Goal: Task Accomplishment & Management: Use online tool/utility

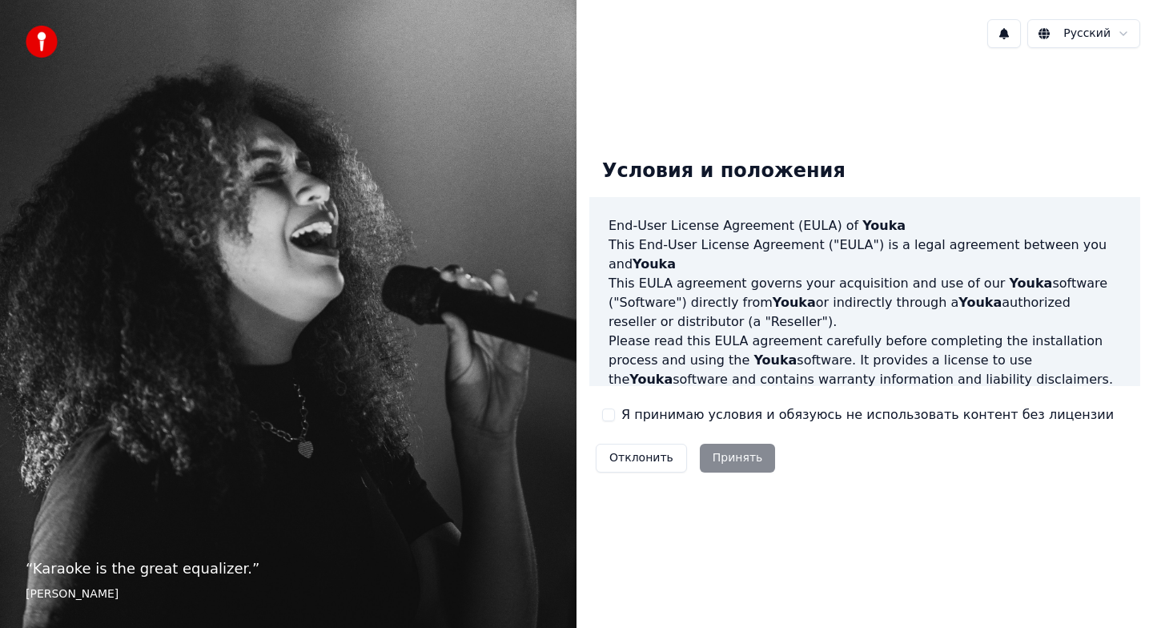
click at [686, 417] on label "Я принимаю условия и обязуюсь не использовать контент без лицензии" at bounding box center [867, 414] width 493 height 19
click at [615, 417] on button "Я принимаю условия и обязуюсь не использовать контент без лицензии" at bounding box center [608, 414] width 13 height 13
click at [732, 463] on button "Принять" at bounding box center [738, 458] width 76 height 29
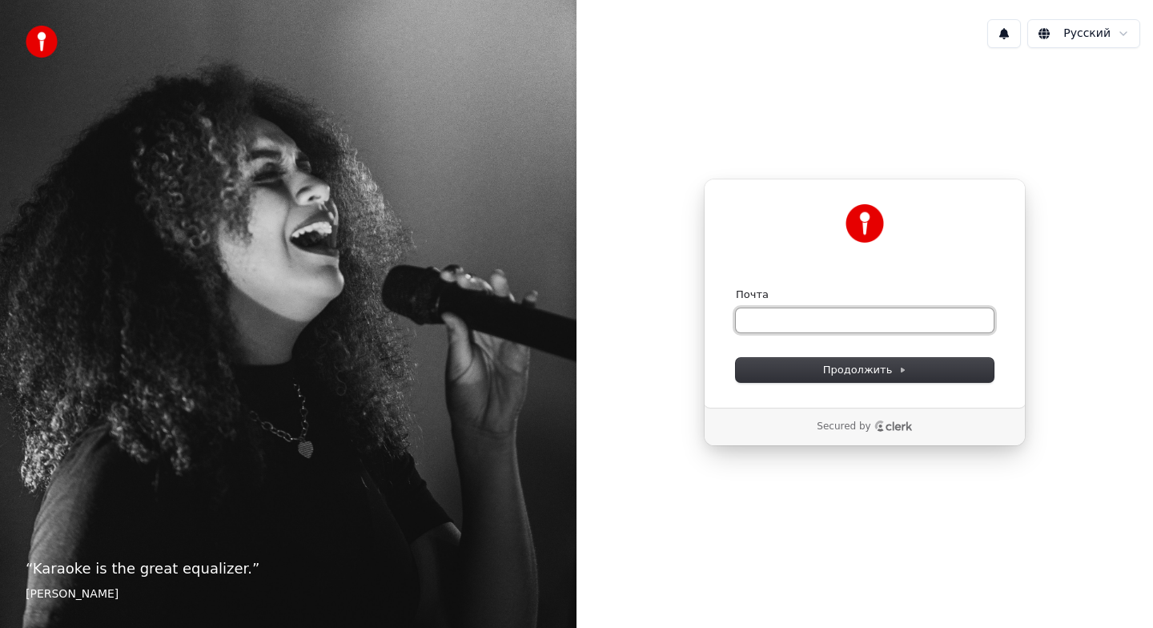
click at [810, 326] on input "Почта" at bounding box center [865, 320] width 258 height 24
type input "*"
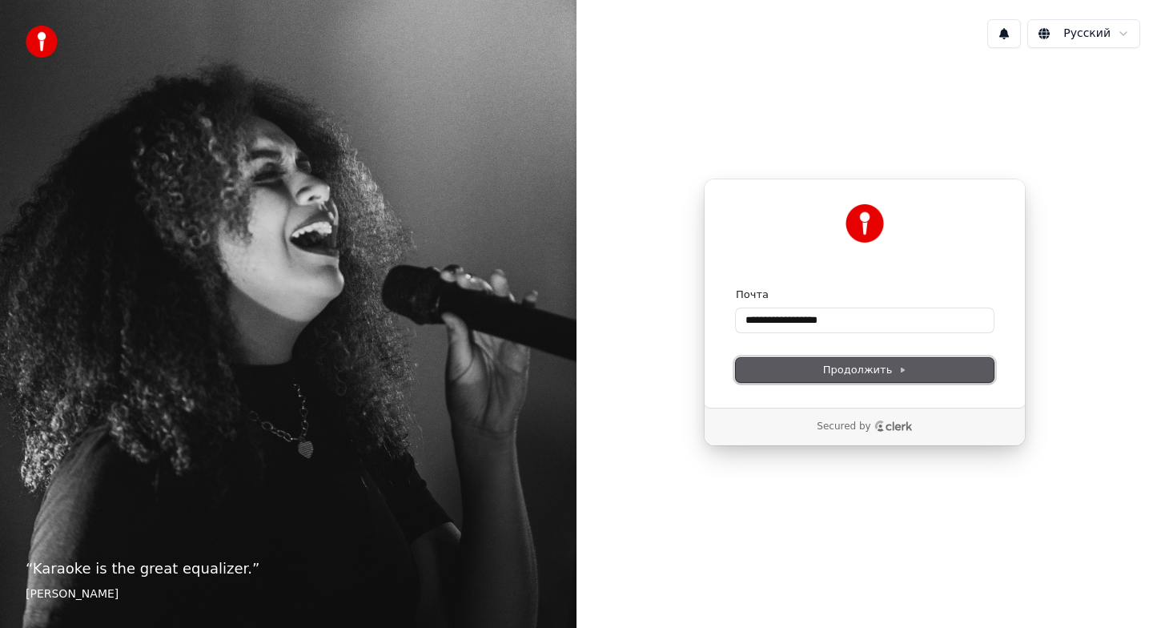
click at [871, 367] on span "Продолжить" at bounding box center [865, 370] width 84 height 14
type input "**********"
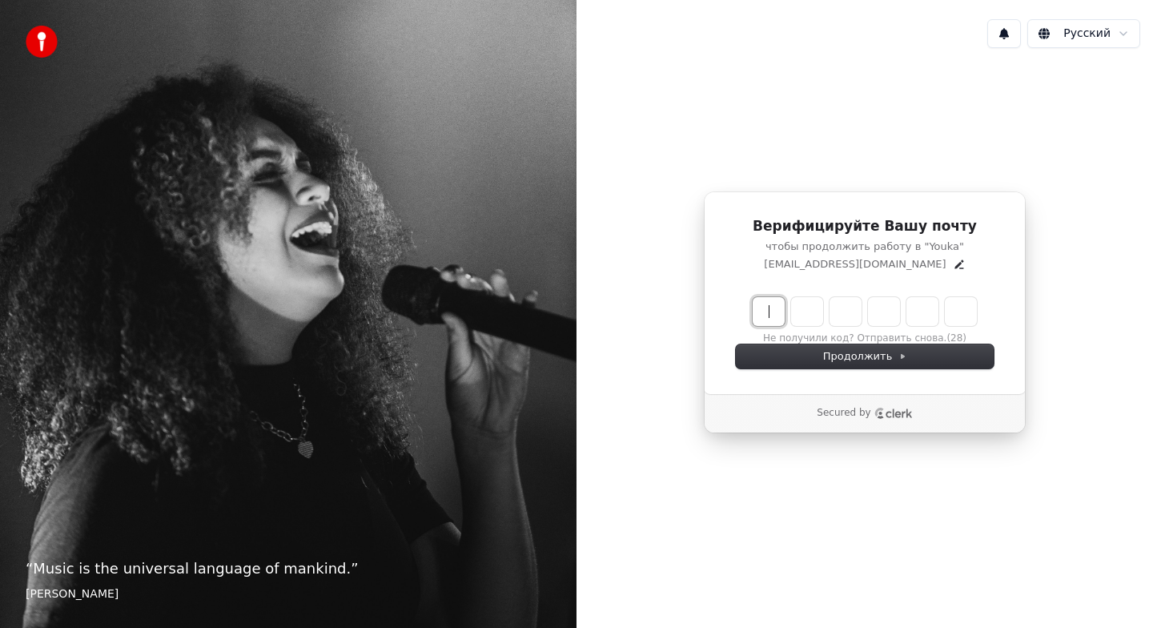
click at [768, 313] on input "Enter verification code" at bounding box center [881, 311] width 256 height 29
type input "******"
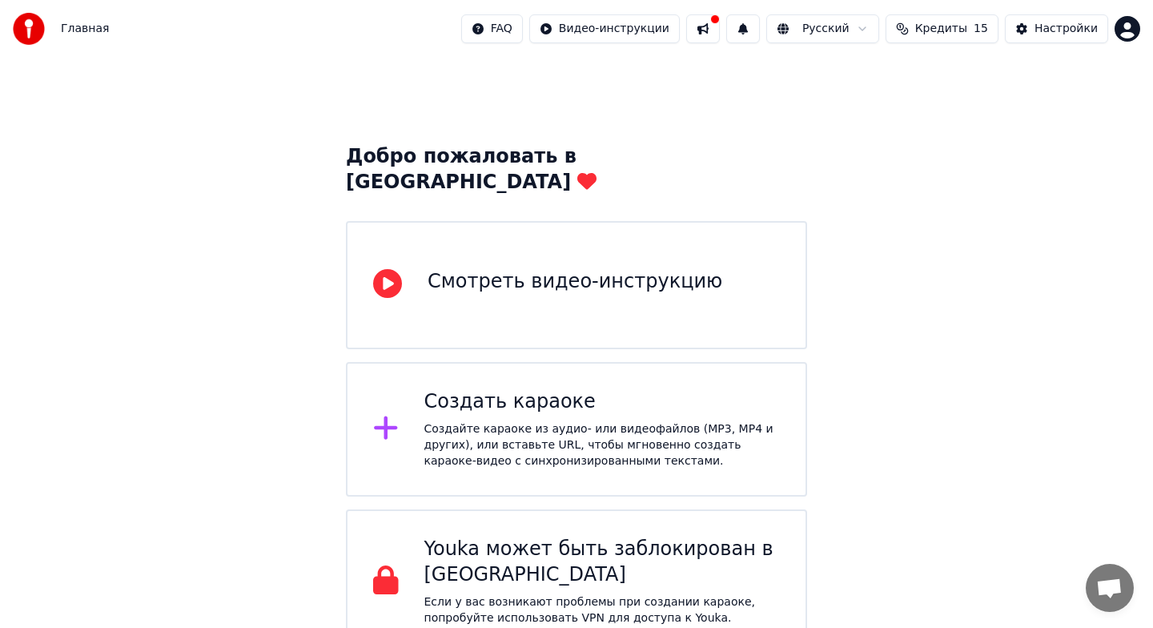
scroll to position [9, 0]
click at [649, 422] on div "Создайте караоке из аудио- или видеофайлов (MP3, MP4 и других), или вставьте UR…" at bounding box center [602, 446] width 356 height 48
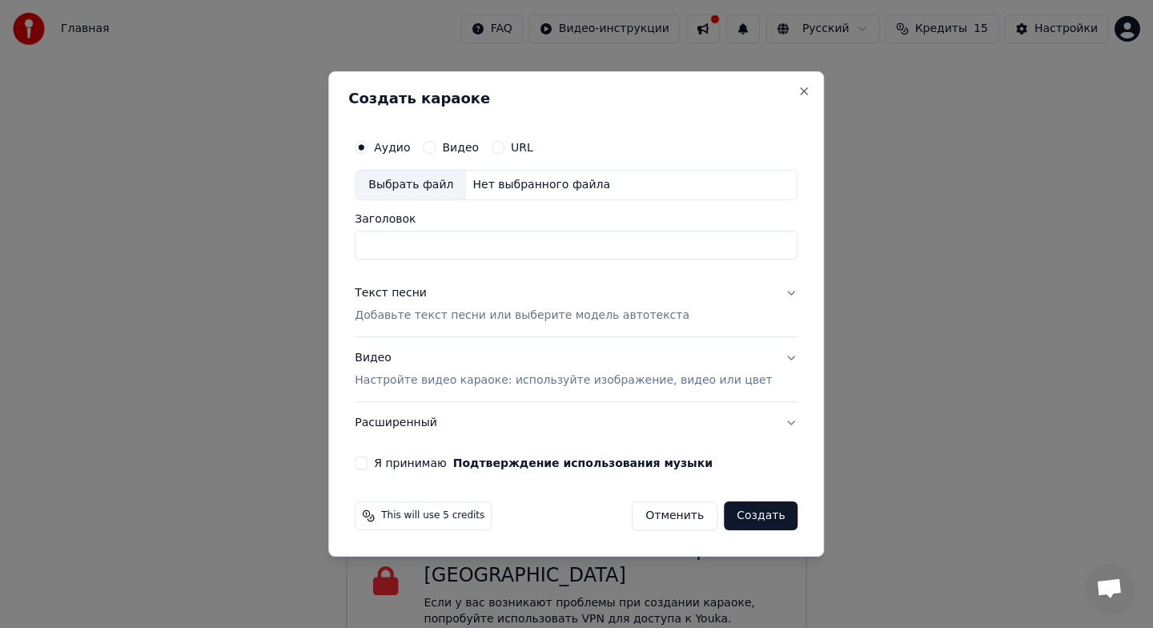
click at [436, 149] on button "Видео" at bounding box center [429, 147] width 13 height 13
click at [505, 148] on button "URL" at bounding box center [498, 147] width 13 height 13
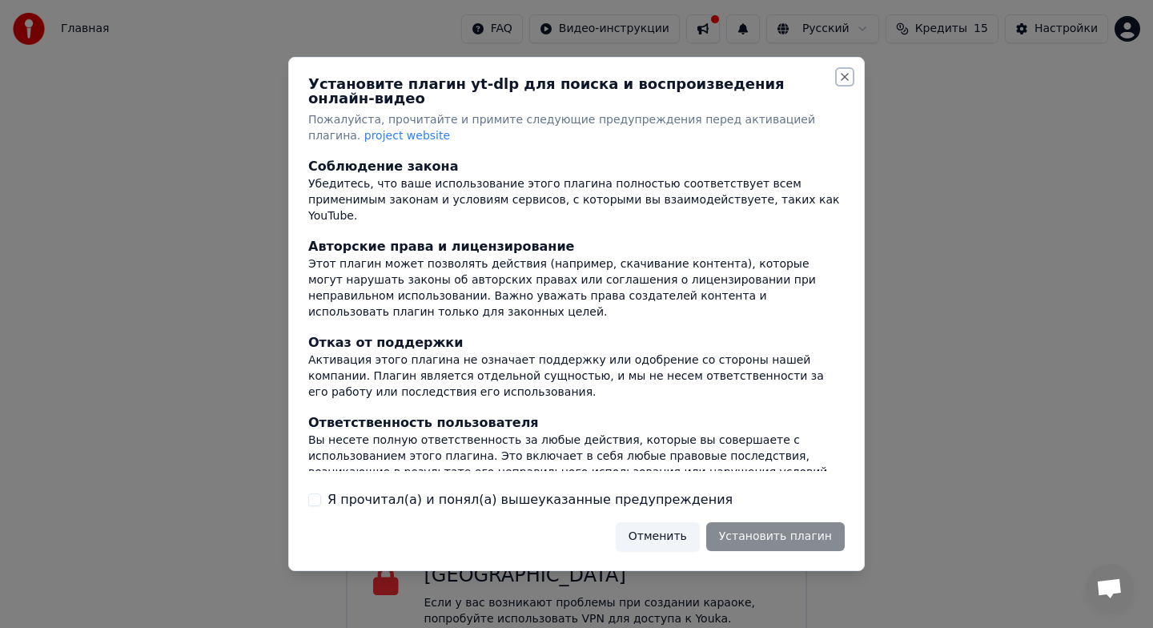
click at [846, 83] on button "Close" at bounding box center [844, 76] width 13 height 13
click at [661, 527] on button "Отменить" at bounding box center [658, 536] width 84 height 29
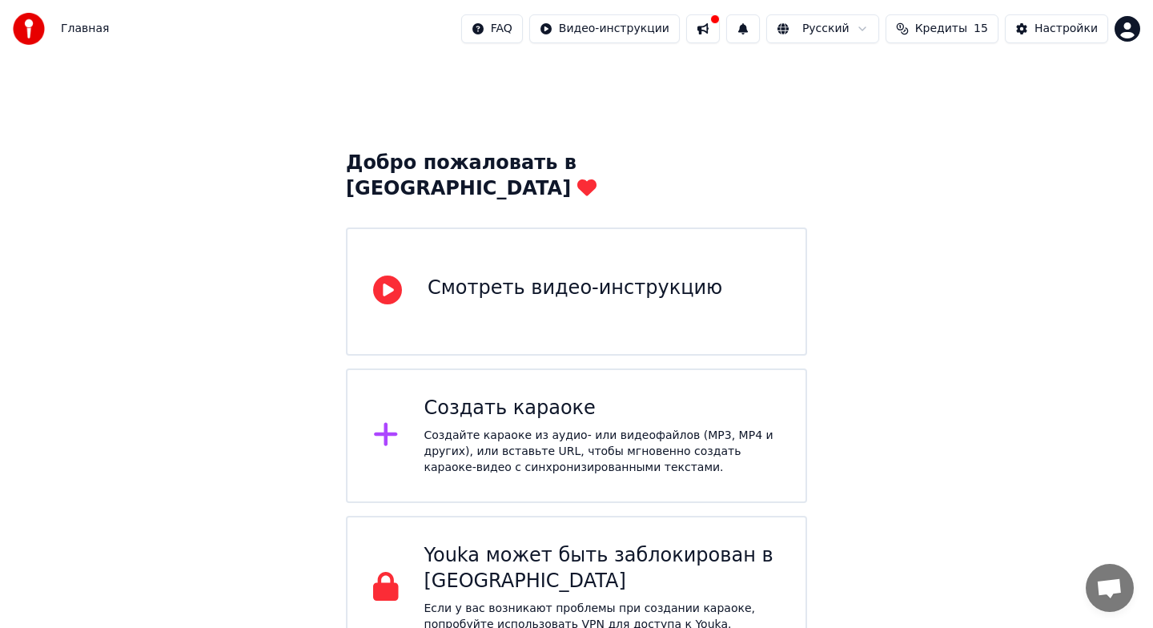
scroll to position [0, 0]
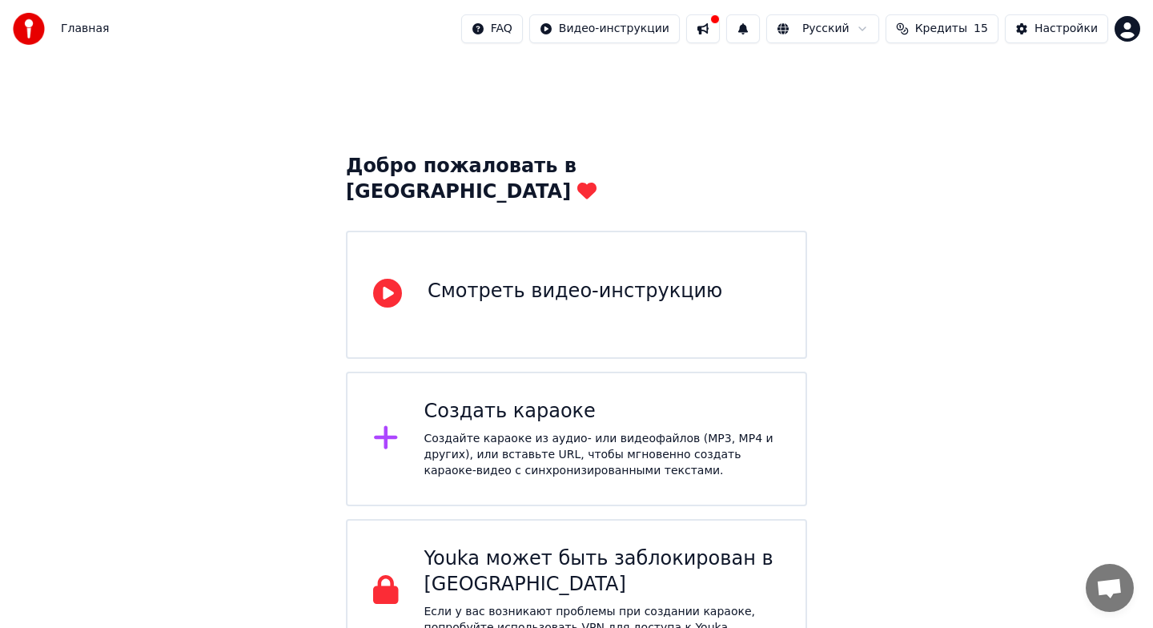
click at [74, 27] on span "Главная" at bounding box center [85, 29] width 48 height 16
click at [26, 30] on img at bounding box center [29, 29] width 32 height 32
click at [1073, 26] on div "Настройки" at bounding box center [1066, 29] width 63 height 16
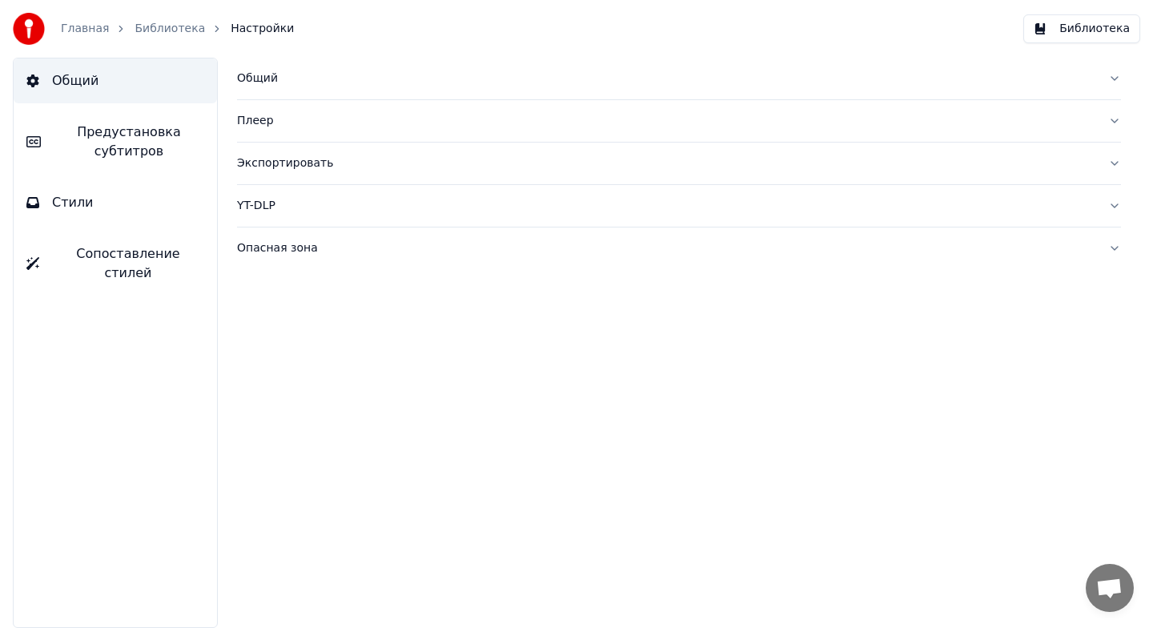
click at [312, 163] on div "Экспортировать" at bounding box center [666, 163] width 858 height 16
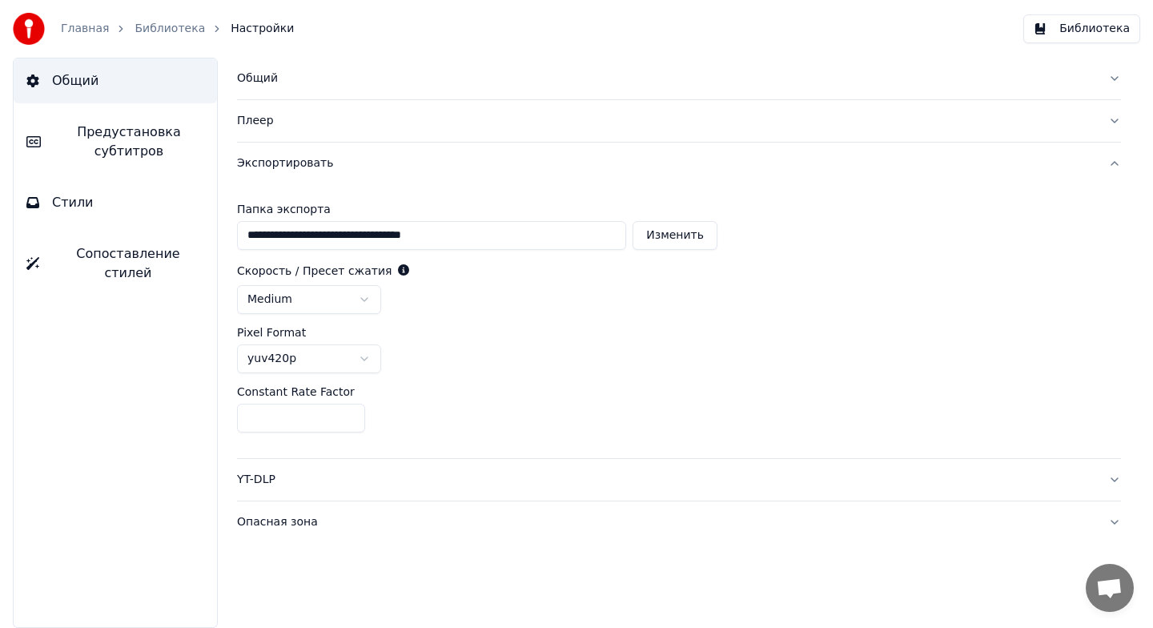
click at [669, 240] on button "Изменить" at bounding box center [675, 235] width 85 height 29
click at [1078, 30] on button "Библиотека" at bounding box center [1081, 28] width 117 height 29
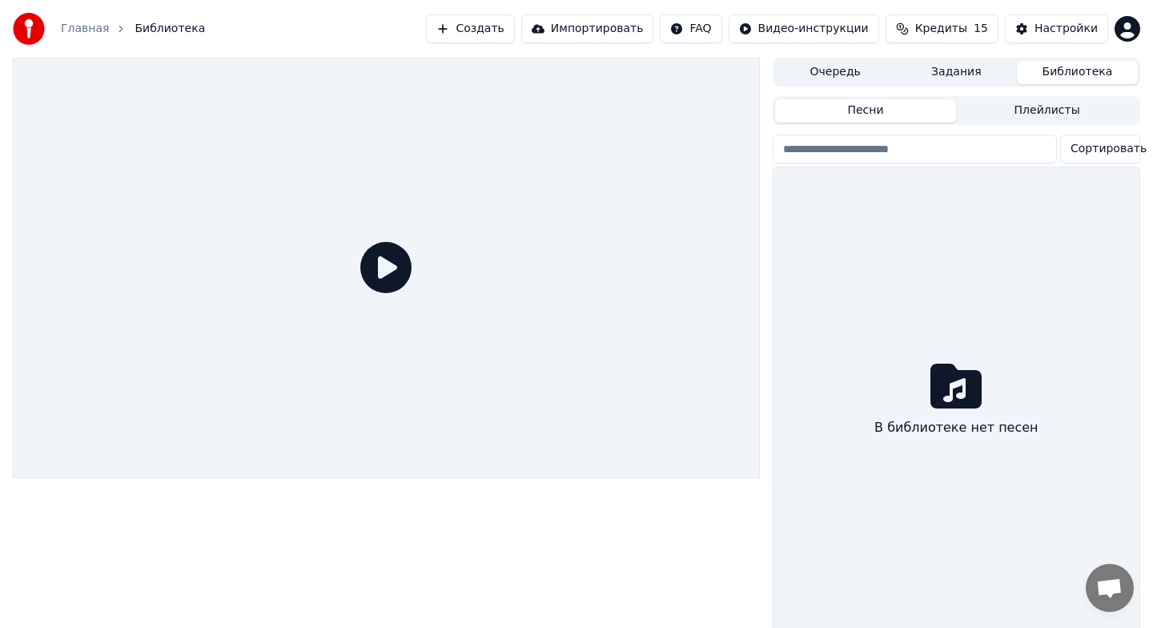
click at [941, 408] on icon at bounding box center [956, 385] width 51 height 51
click at [77, 21] on link "Главная" at bounding box center [85, 29] width 48 height 16
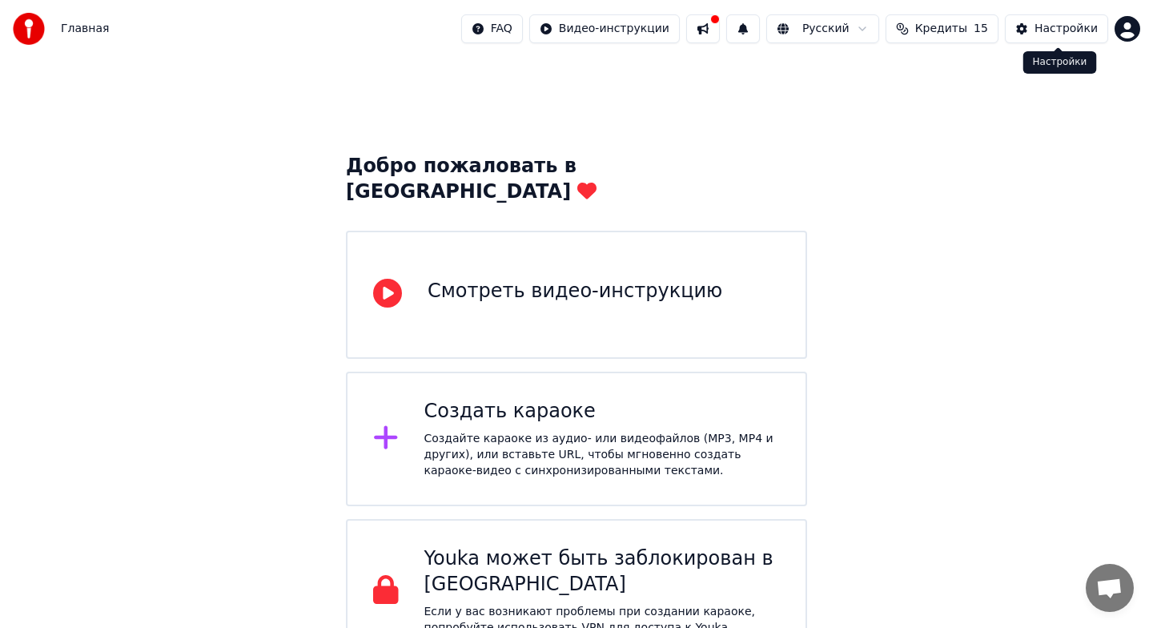
click at [1031, 29] on button "Настройки" at bounding box center [1056, 28] width 103 height 29
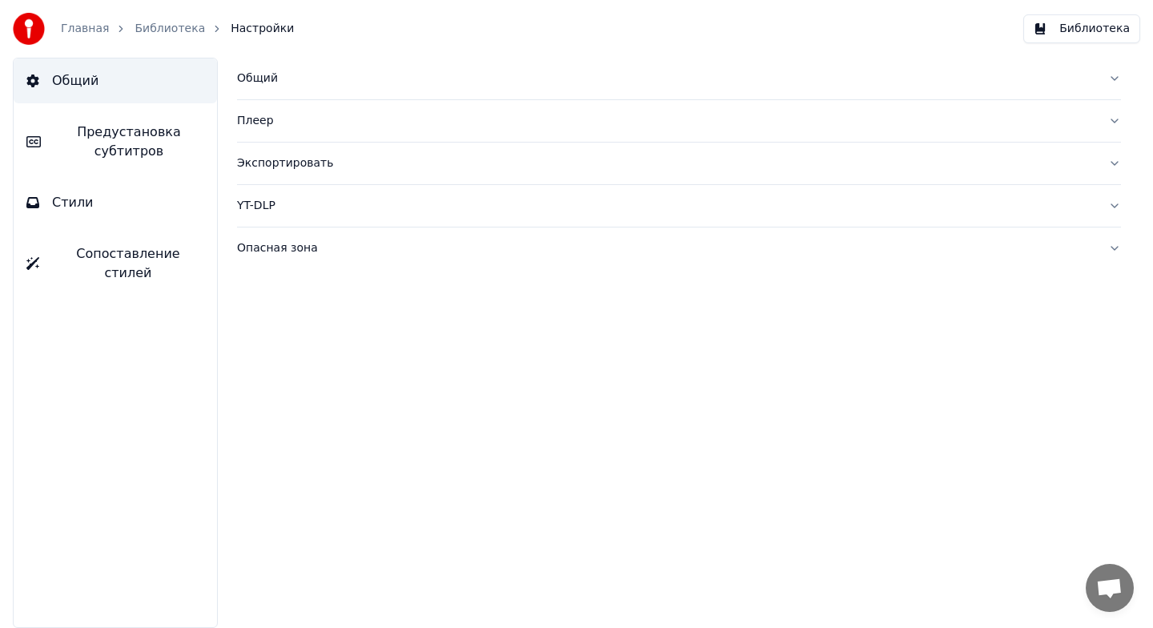
click at [581, 175] on button "Экспортировать" at bounding box center [679, 164] width 884 height 42
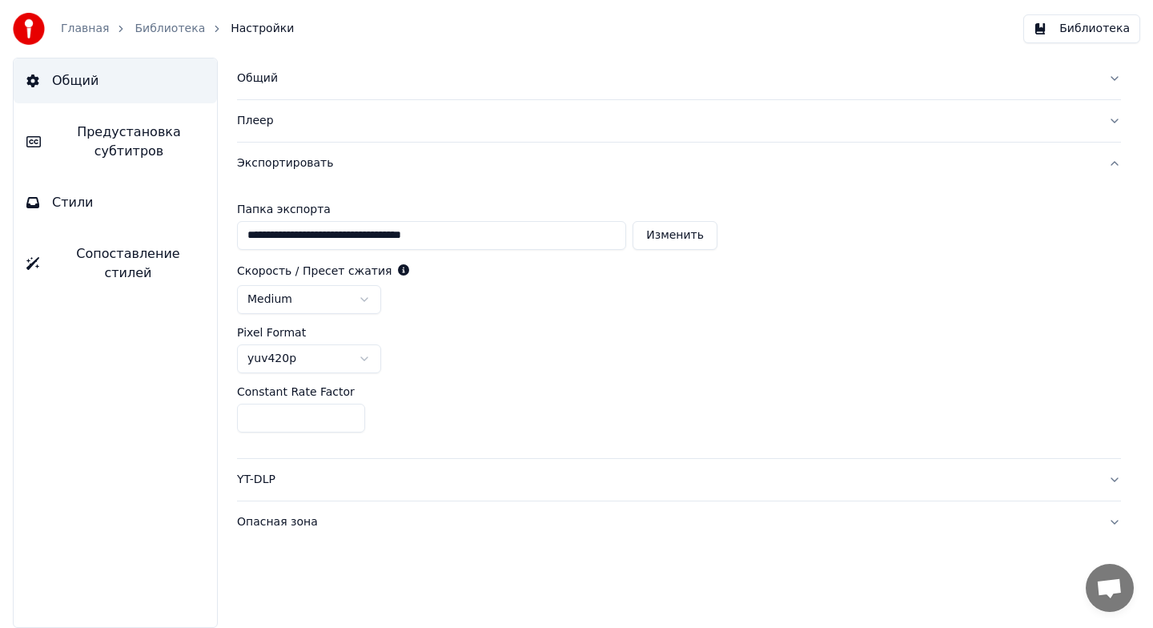
click at [665, 242] on button "Изменить" at bounding box center [675, 235] width 85 height 29
click at [668, 232] on button "Изменить" at bounding box center [675, 235] width 85 height 29
click at [1084, 25] on button "Библиотека" at bounding box center [1081, 28] width 117 height 29
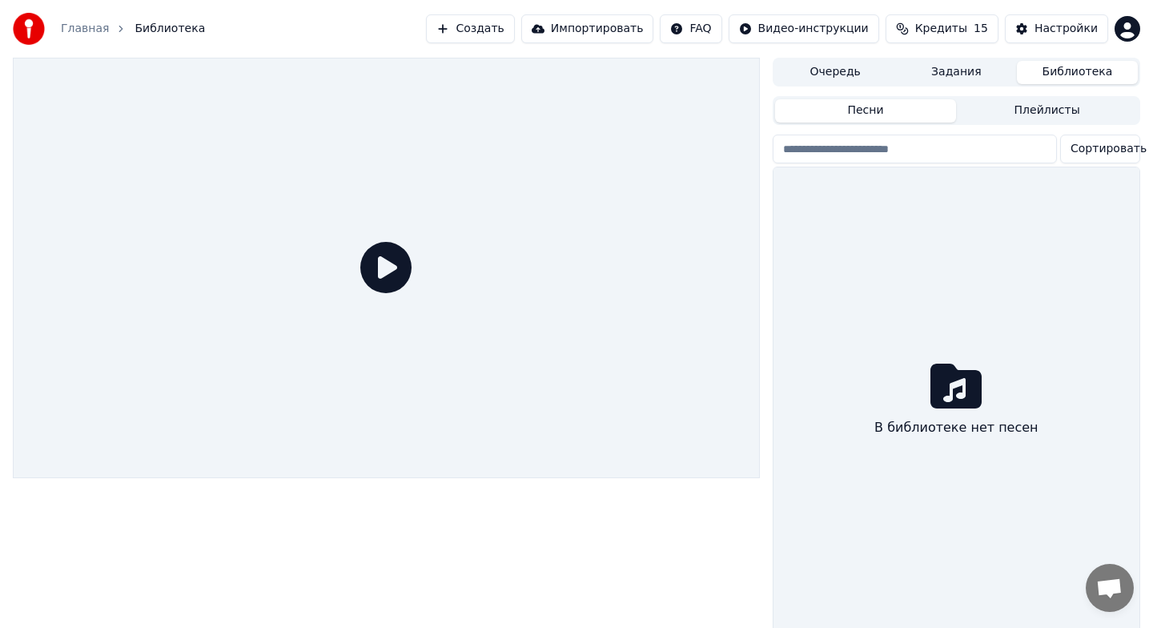
click at [1019, 108] on button "Плейлисты" at bounding box center [1047, 110] width 182 height 23
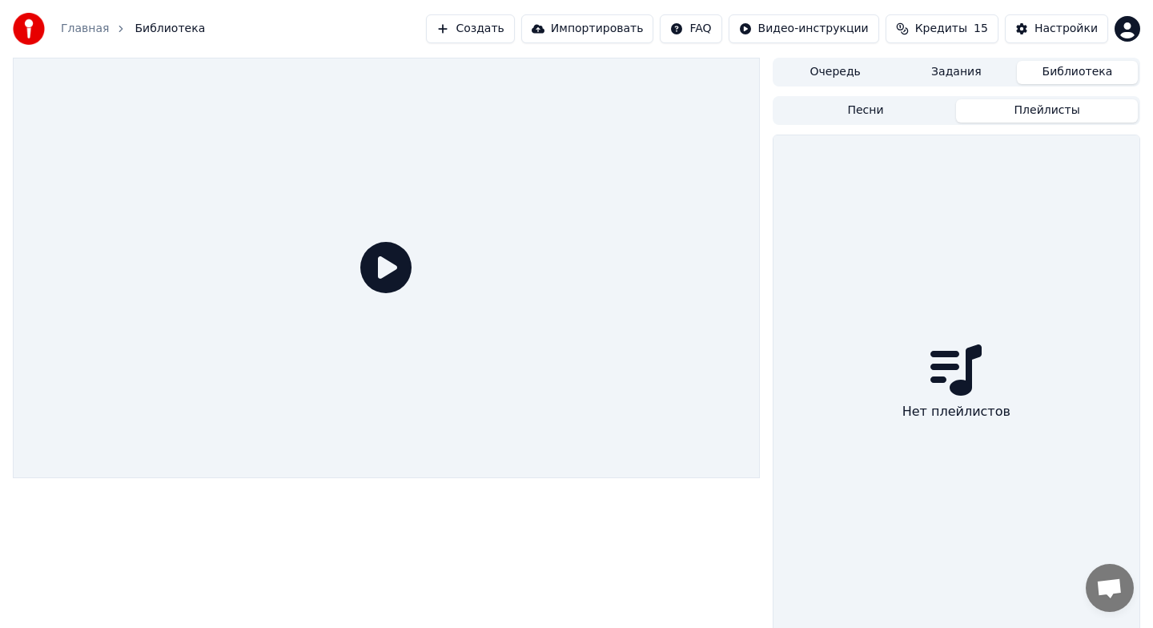
click at [911, 112] on button "Песни" at bounding box center [866, 110] width 182 height 23
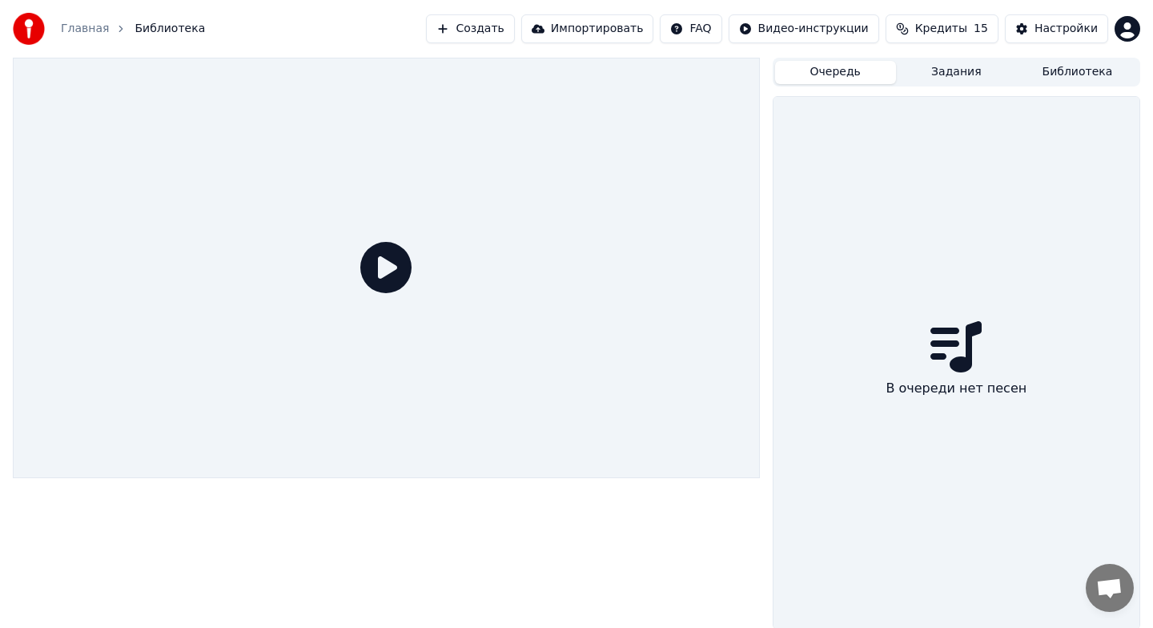
click at [849, 74] on button "Очередь" at bounding box center [835, 72] width 121 height 23
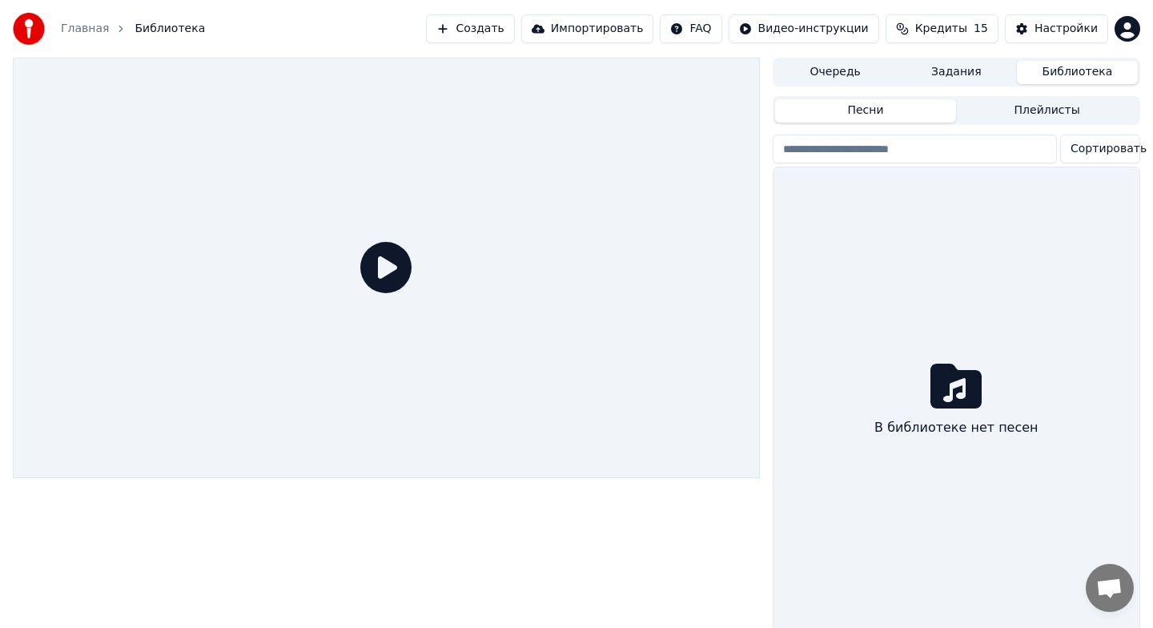
click at [1057, 73] on button "Библиотека" at bounding box center [1077, 72] width 121 height 23
click at [72, 30] on link "Главная" at bounding box center [85, 29] width 48 height 16
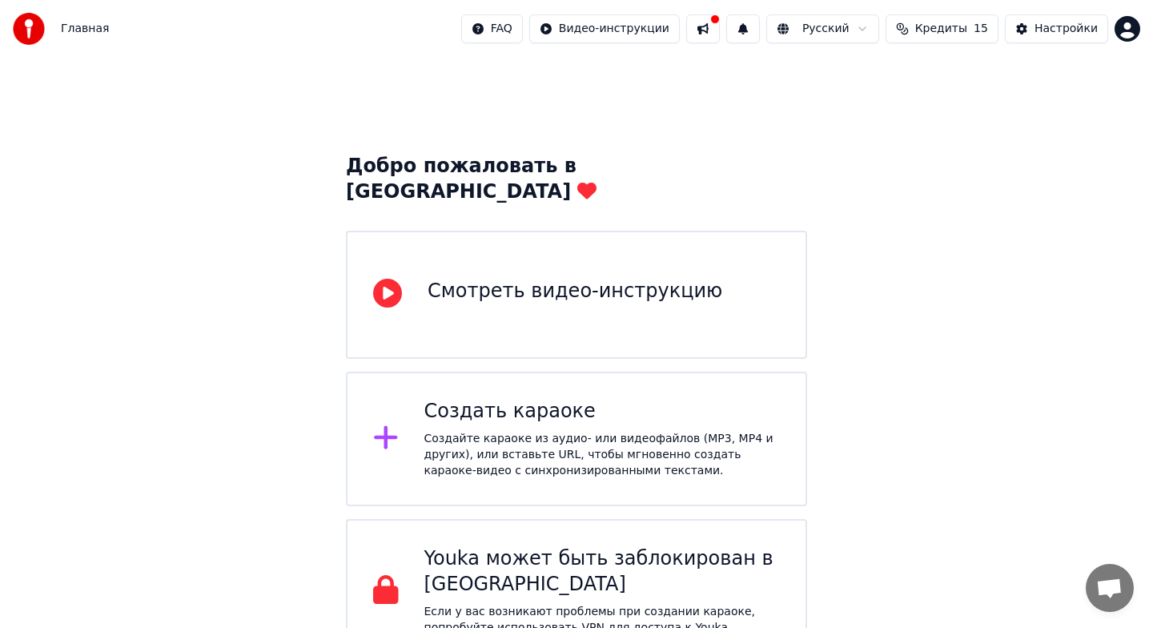
click at [439, 296] on div "Смотреть видео-инструкцию" at bounding box center [576, 295] width 461 height 128
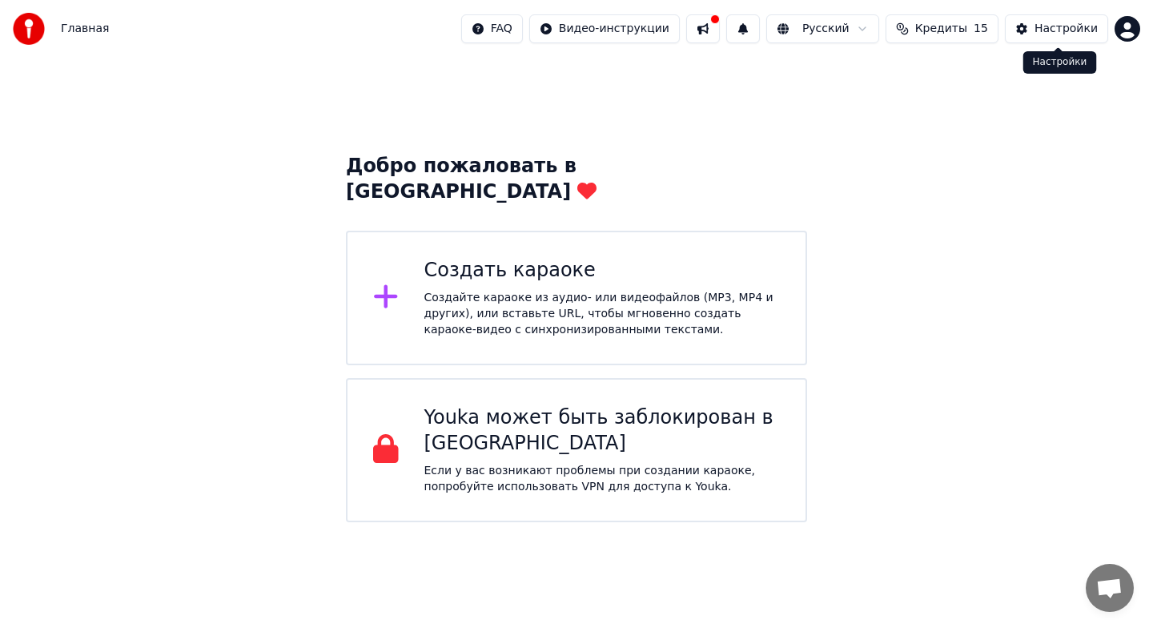
click at [1036, 32] on button "Настройки" at bounding box center [1056, 28] width 103 height 29
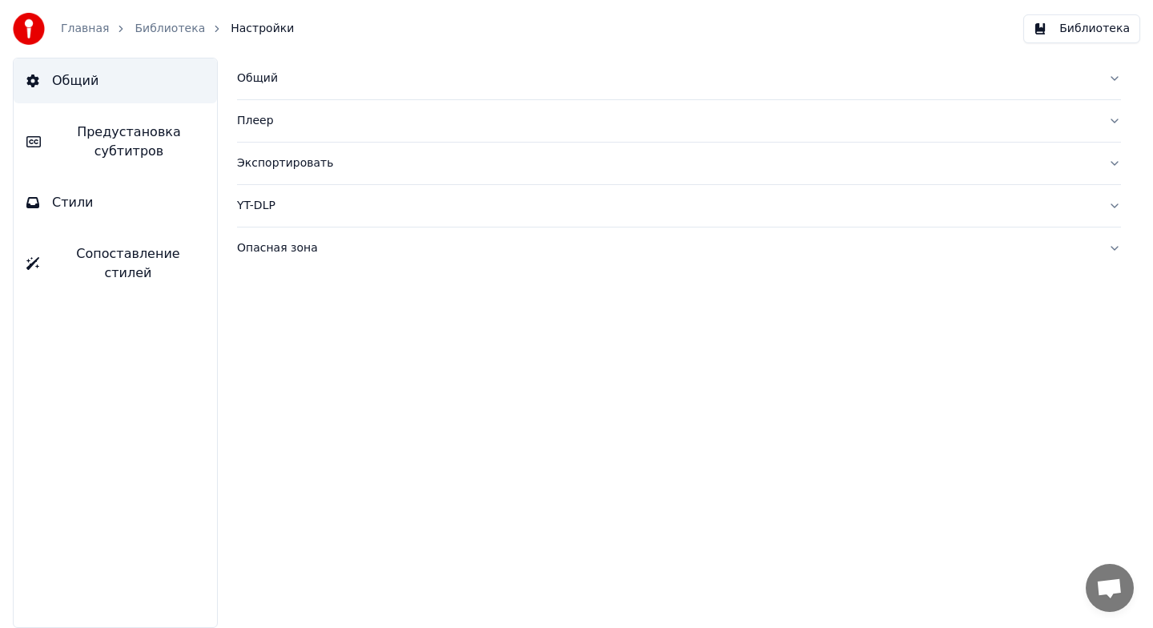
click at [1041, 32] on button "Библиотека" at bounding box center [1081, 28] width 117 height 29
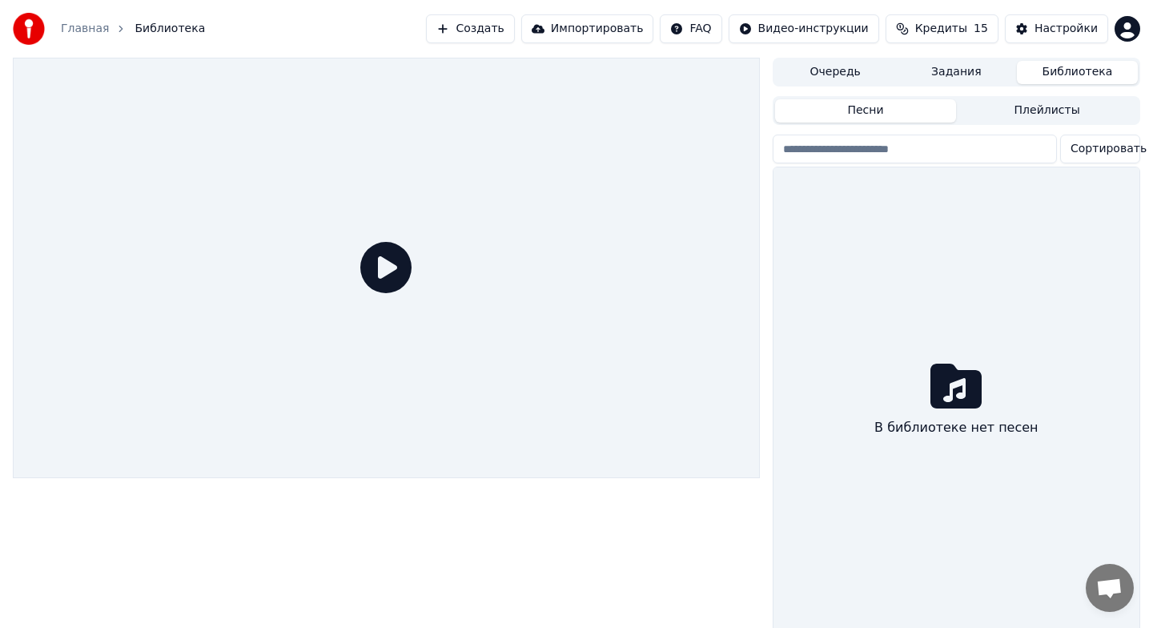
click at [1031, 111] on button "Плейлисты" at bounding box center [1047, 110] width 182 height 23
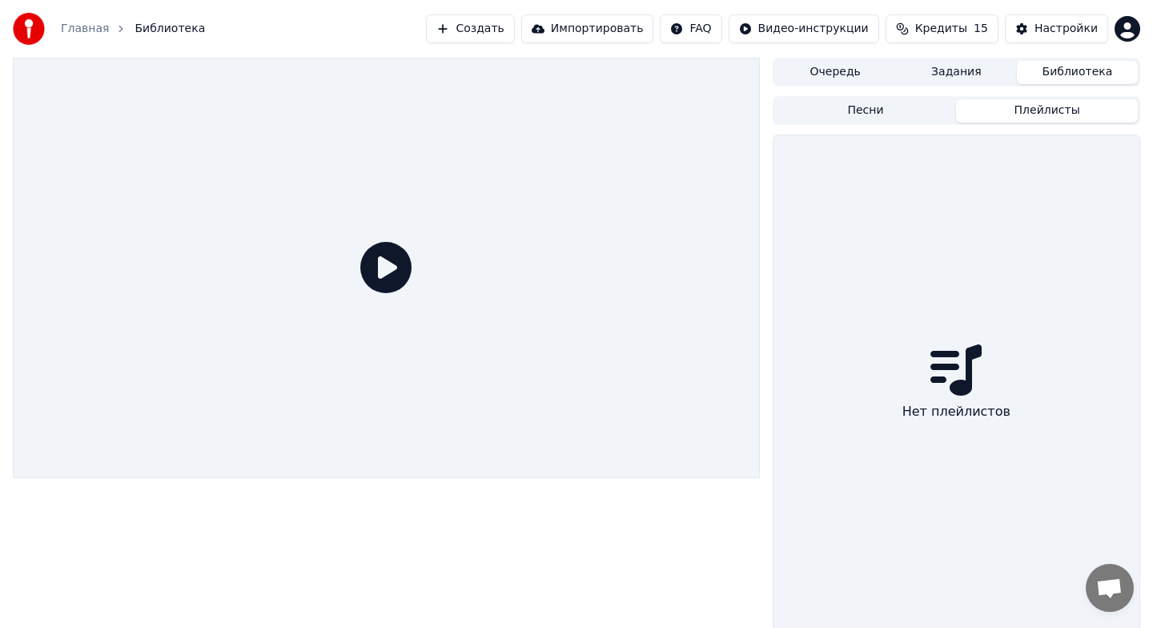
click at [900, 111] on button "Песни" at bounding box center [866, 110] width 182 height 23
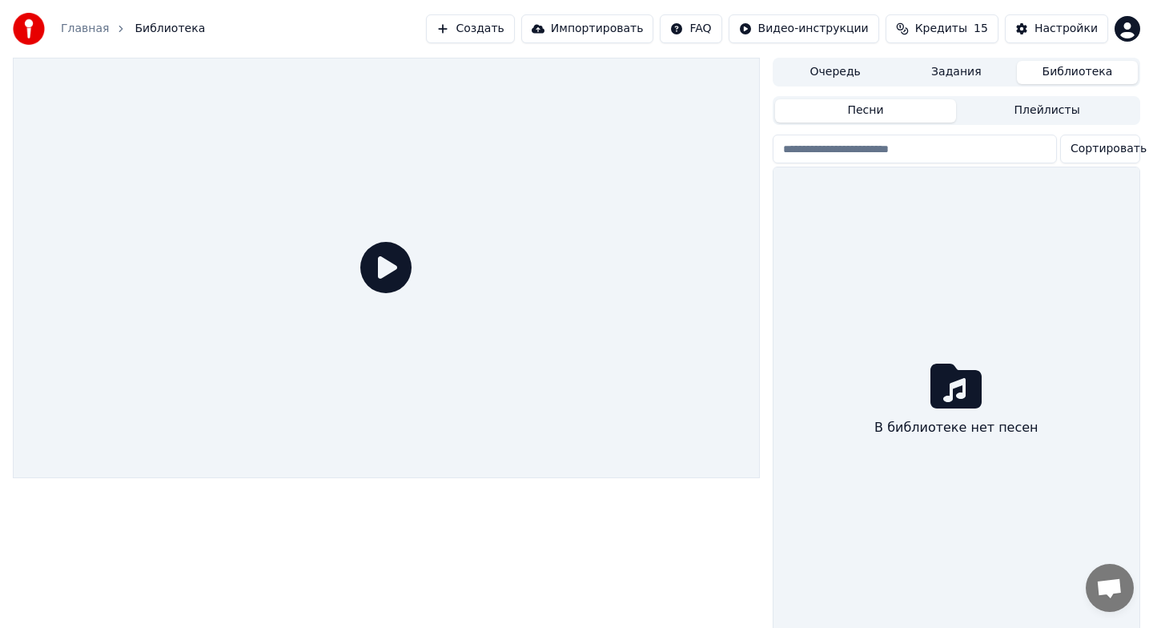
click at [577, 32] on button "Импортировать" at bounding box center [587, 28] width 133 height 29
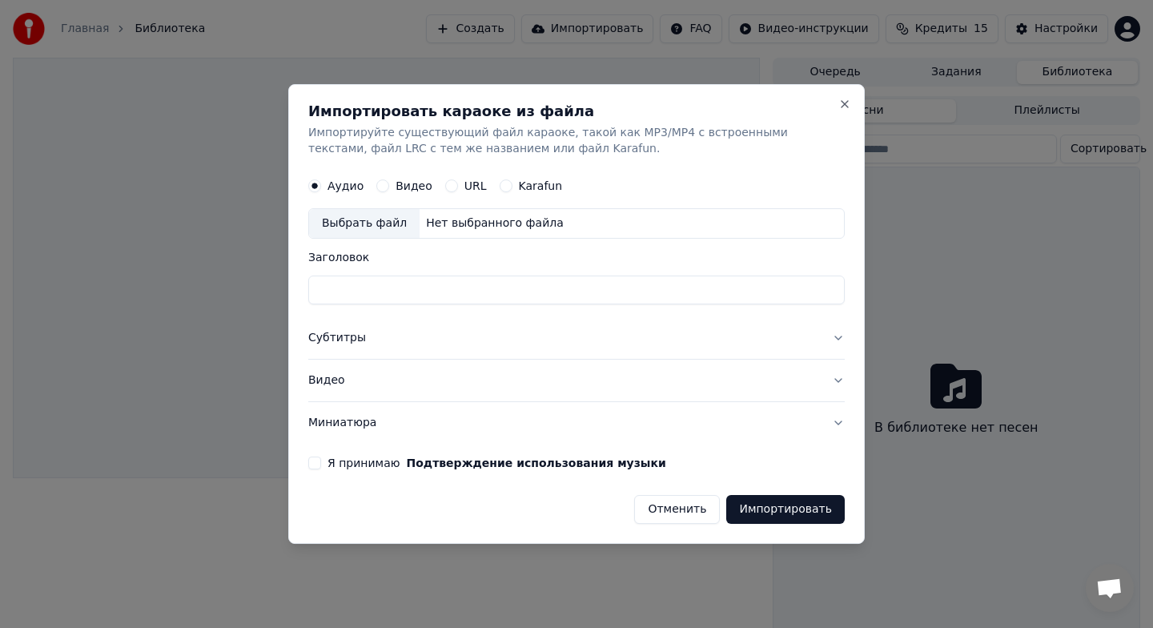
click at [383, 187] on button "Видео" at bounding box center [382, 185] width 13 height 13
click at [455, 225] on div "Нет выбранного файла" at bounding box center [495, 223] width 151 height 16
type input "**********"
click at [794, 514] on button "Импортировать" at bounding box center [785, 509] width 119 height 29
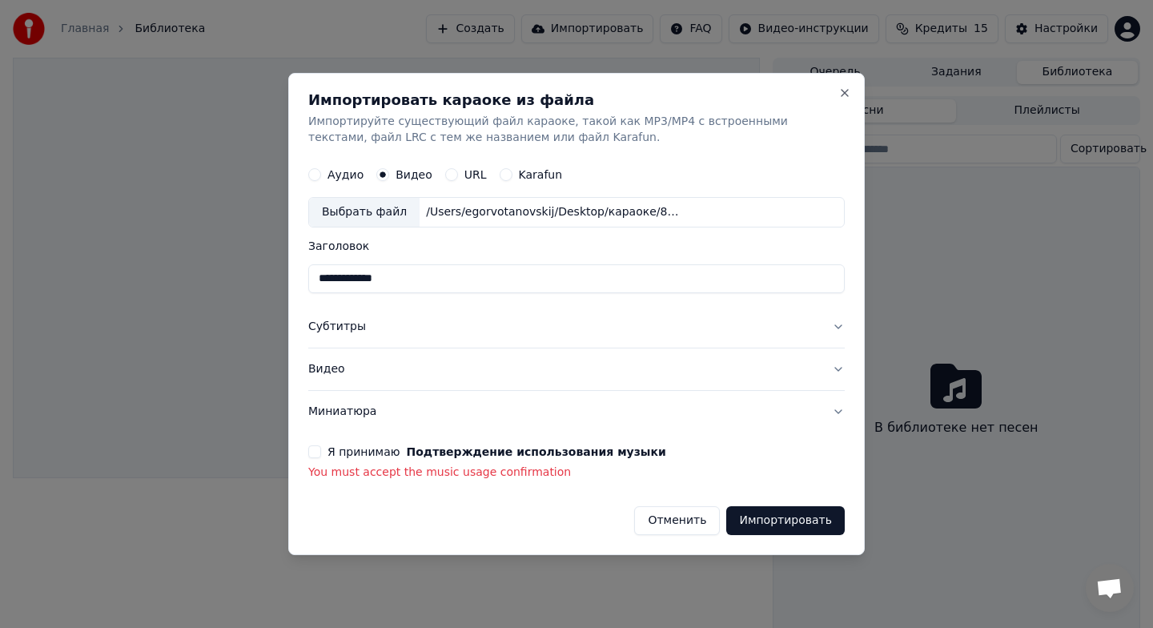
click at [388, 450] on label "Я принимаю Подтверждение использования музыки" at bounding box center [497, 451] width 339 height 11
click at [321, 450] on button "Я принимаю Подтверждение использования музыки" at bounding box center [314, 451] width 13 height 13
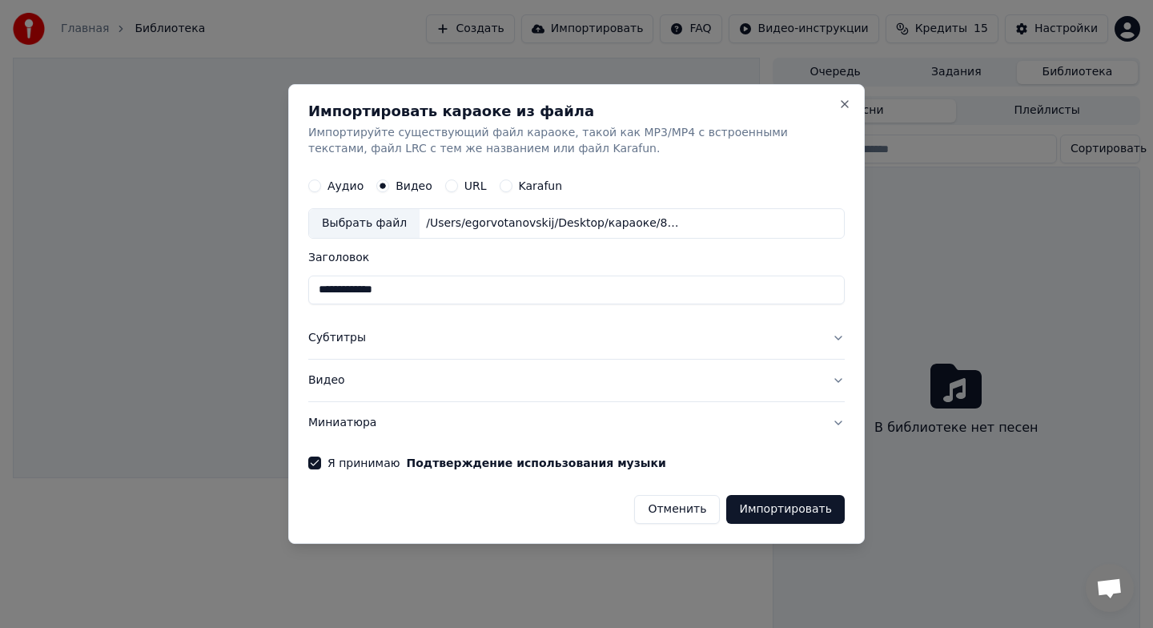
click at [786, 521] on button "Импортировать" at bounding box center [785, 509] width 119 height 29
click at [681, 512] on button "Отменить" at bounding box center [658, 509] width 86 height 29
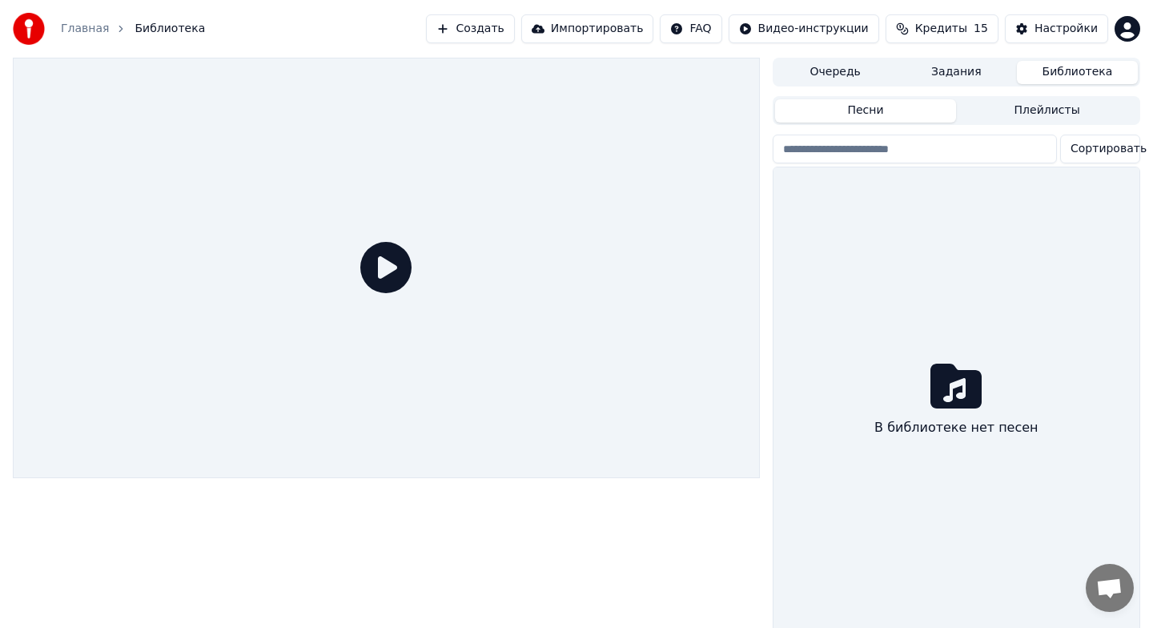
click at [379, 290] on icon at bounding box center [385, 267] width 51 height 51
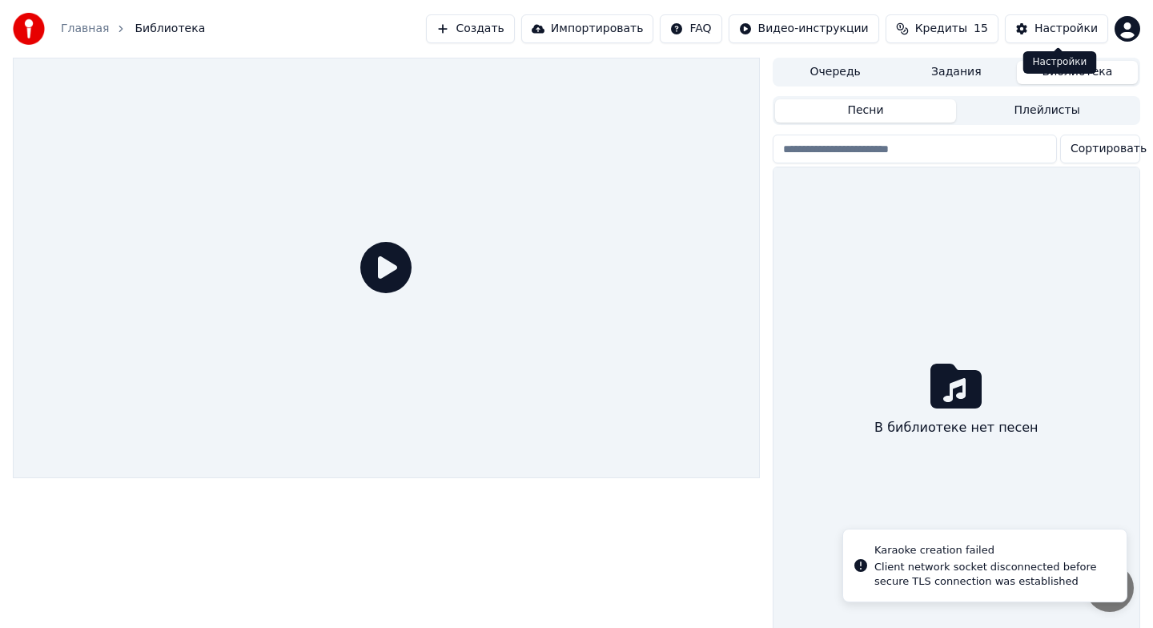
click at [1039, 26] on div "Настройки" at bounding box center [1066, 29] width 63 height 16
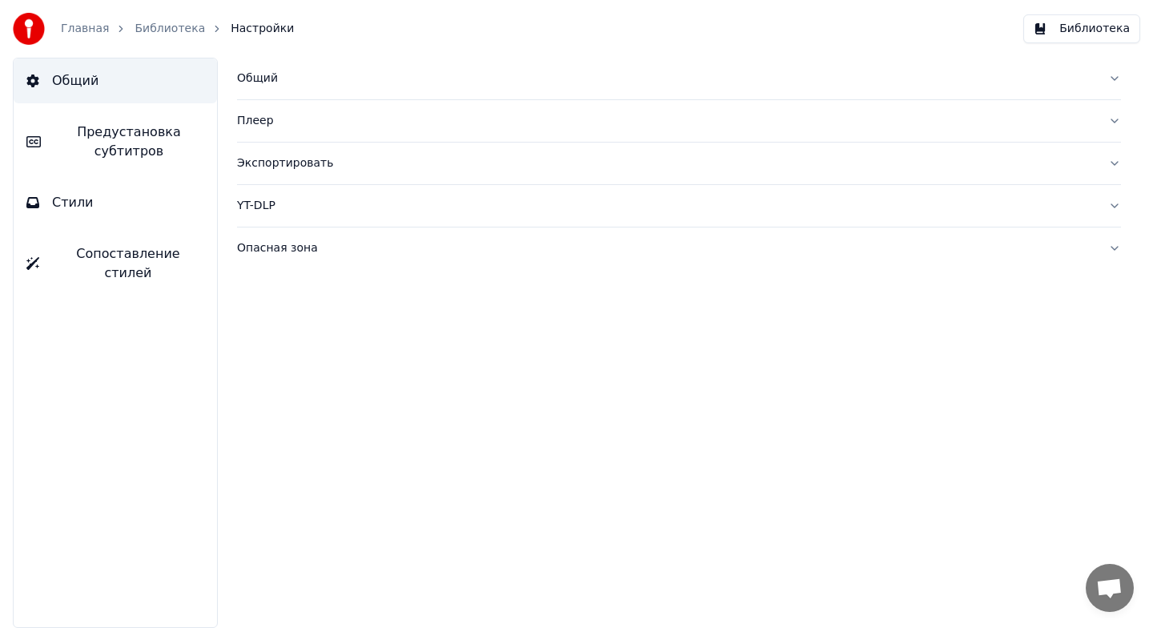
click at [292, 159] on div "Экспортировать" at bounding box center [666, 163] width 858 height 16
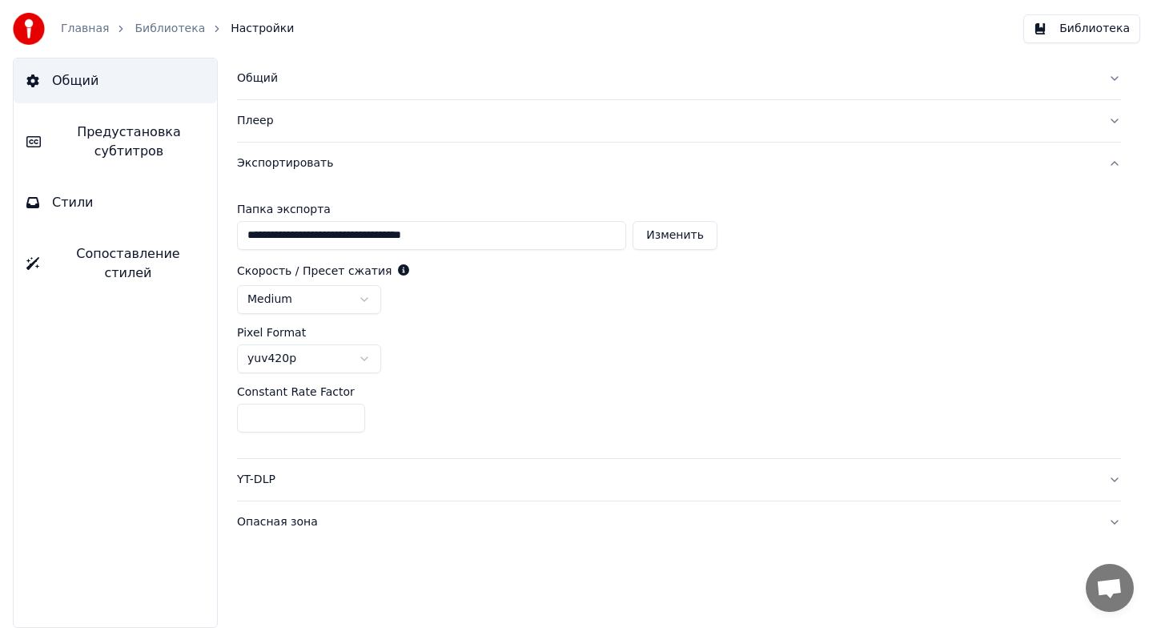
click at [30, 35] on img at bounding box center [29, 29] width 32 height 32
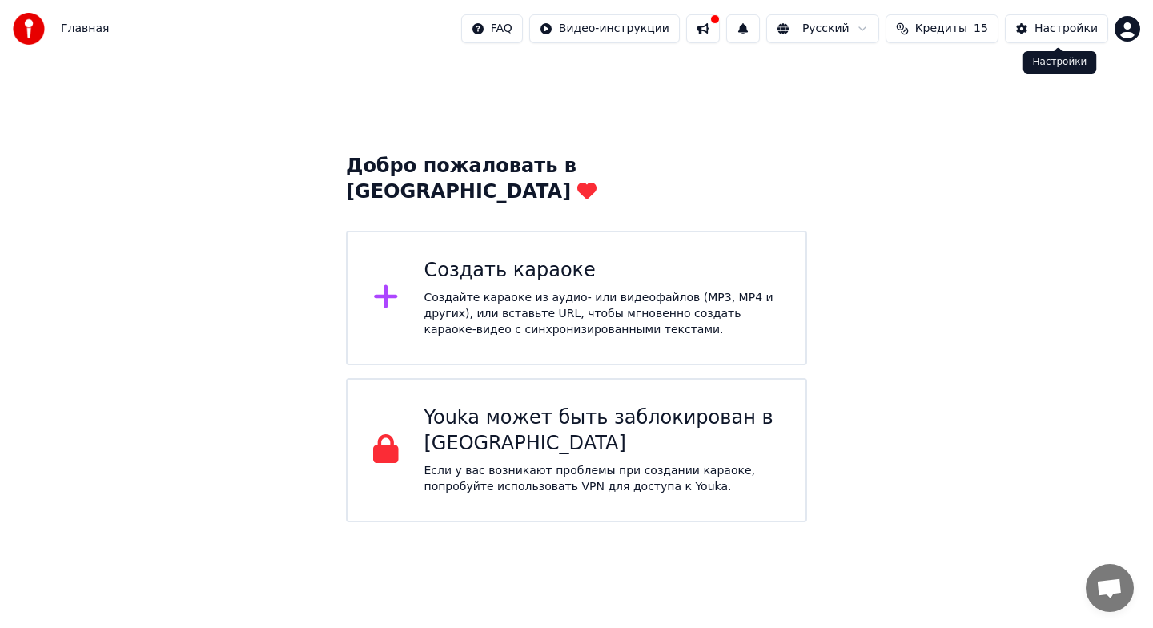
click at [1045, 26] on div "Настройки" at bounding box center [1066, 29] width 63 height 16
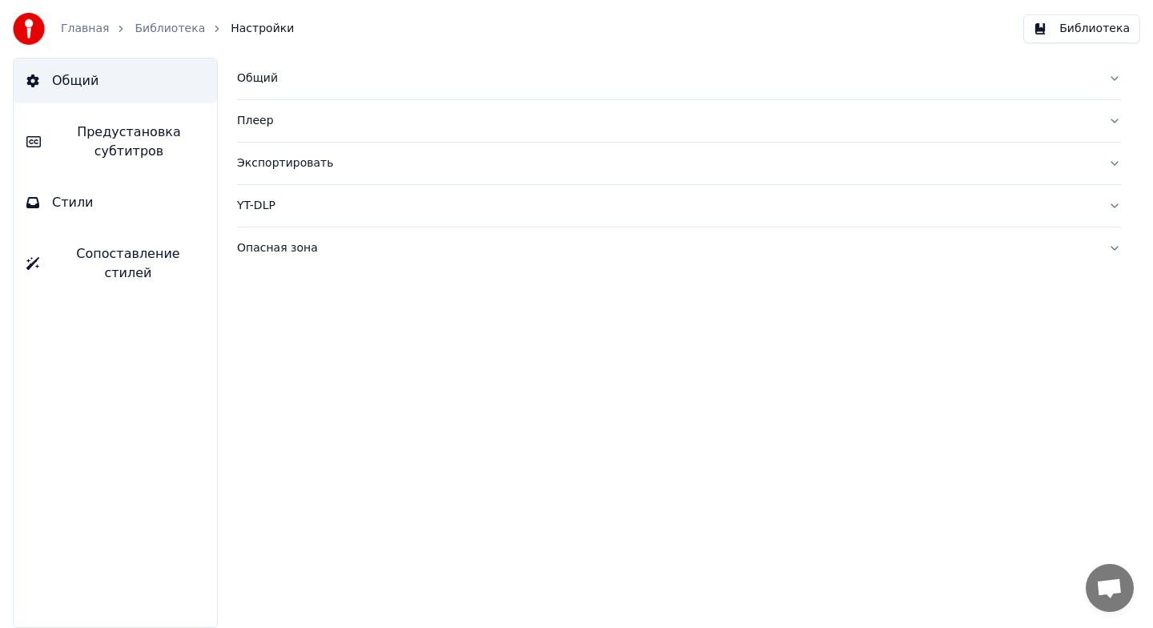
click at [1044, 38] on button "Библиотека" at bounding box center [1081, 28] width 117 height 29
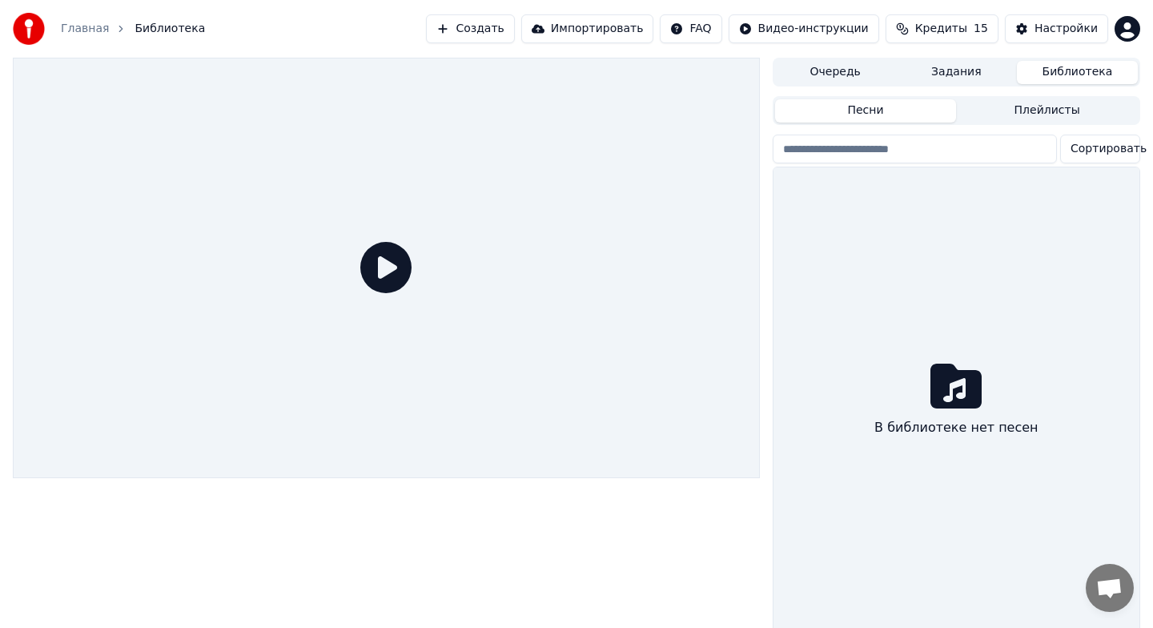
click at [613, 27] on button "Импортировать" at bounding box center [587, 28] width 133 height 29
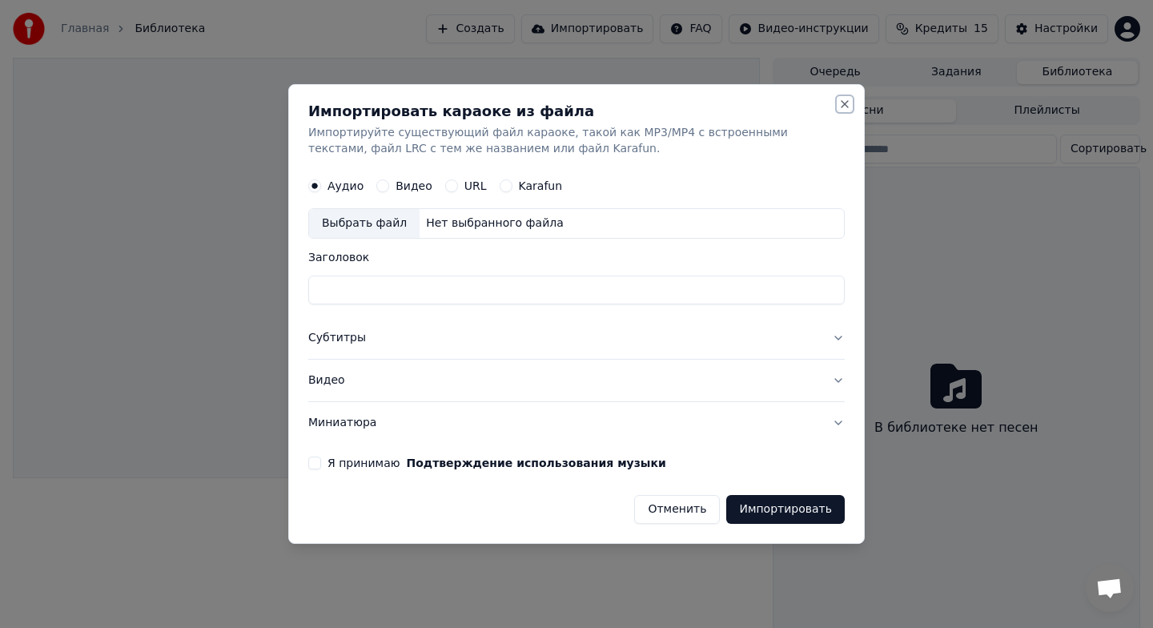
click at [839, 107] on button "Close" at bounding box center [844, 104] width 13 height 13
